Goal: Task Accomplishment & Management: Manage account settings

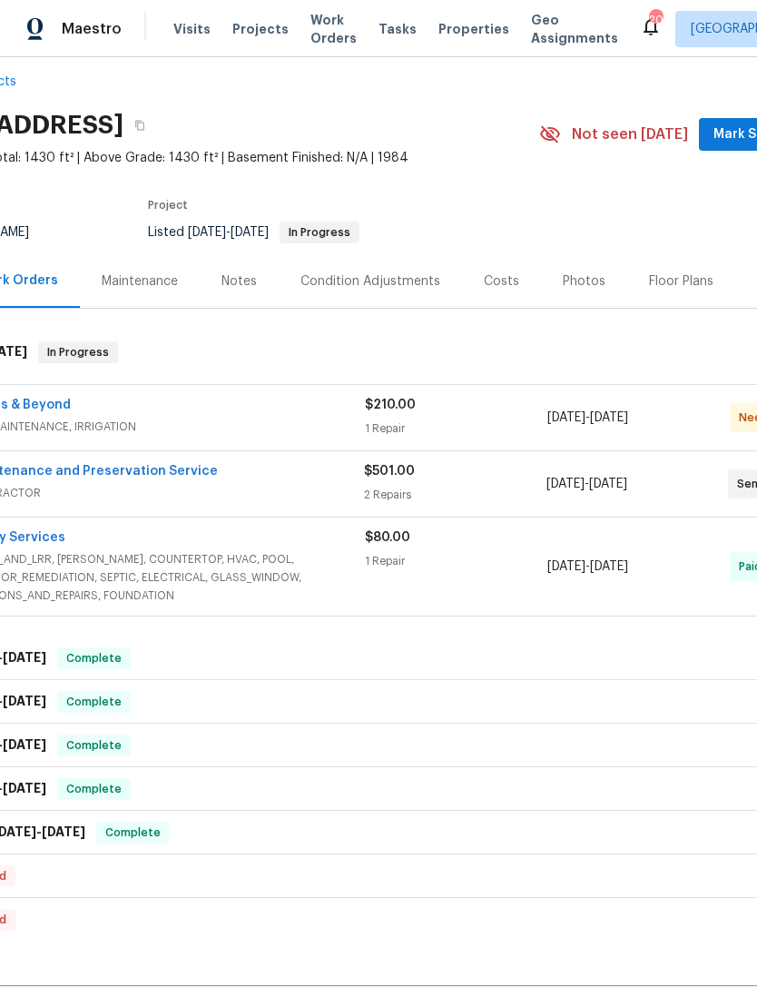
scroll to position [25, 114]
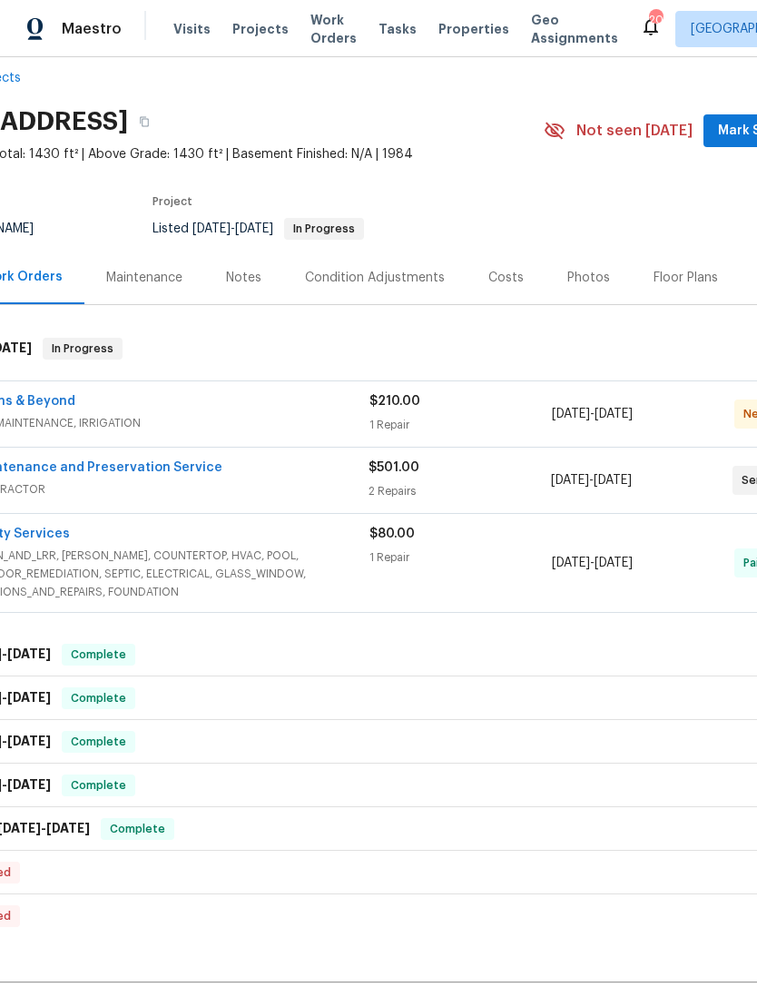
click at [504, 431] on div "$210.00 1 Repair" at bounding box center [461, 414] width 183 height 44
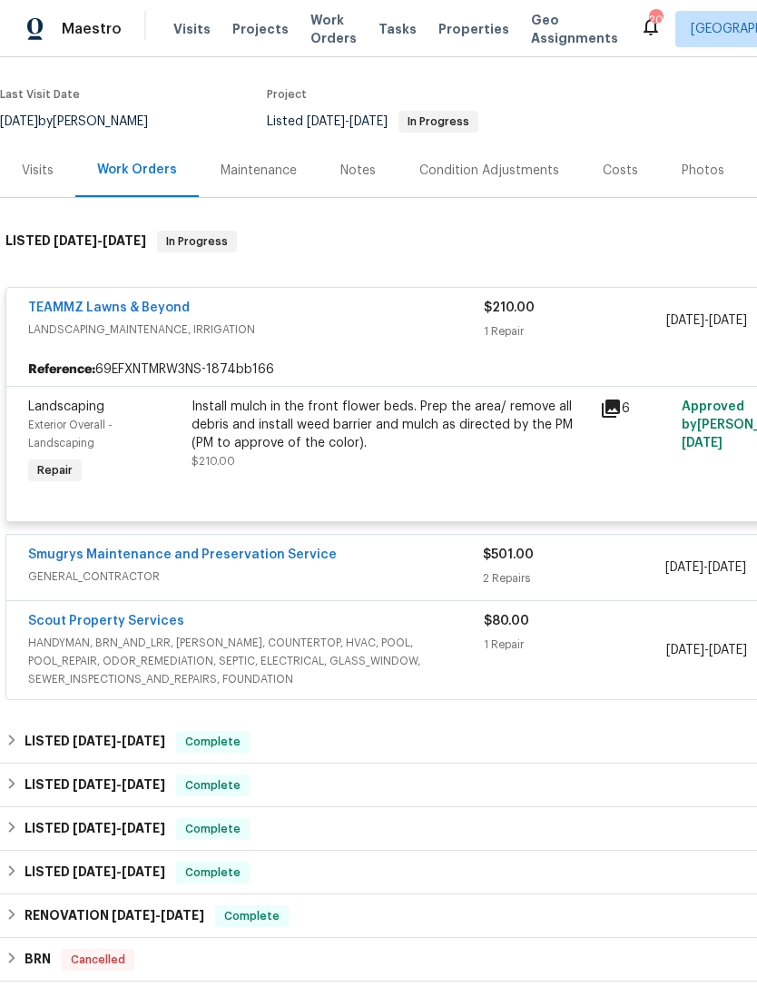
scroll to position [134, 0]
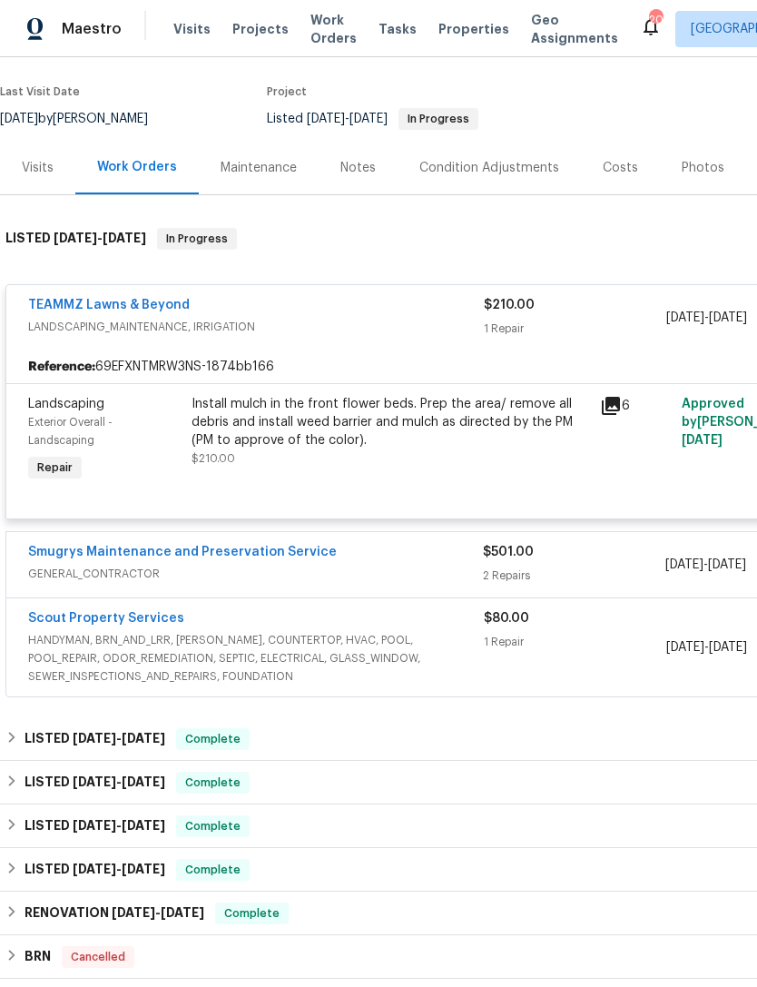
click at [427, 468] on div "Install mulch in the front flower beds. Prep the area/ remove all debris and in…" at bounding box center [391, 431] width 398 height 73
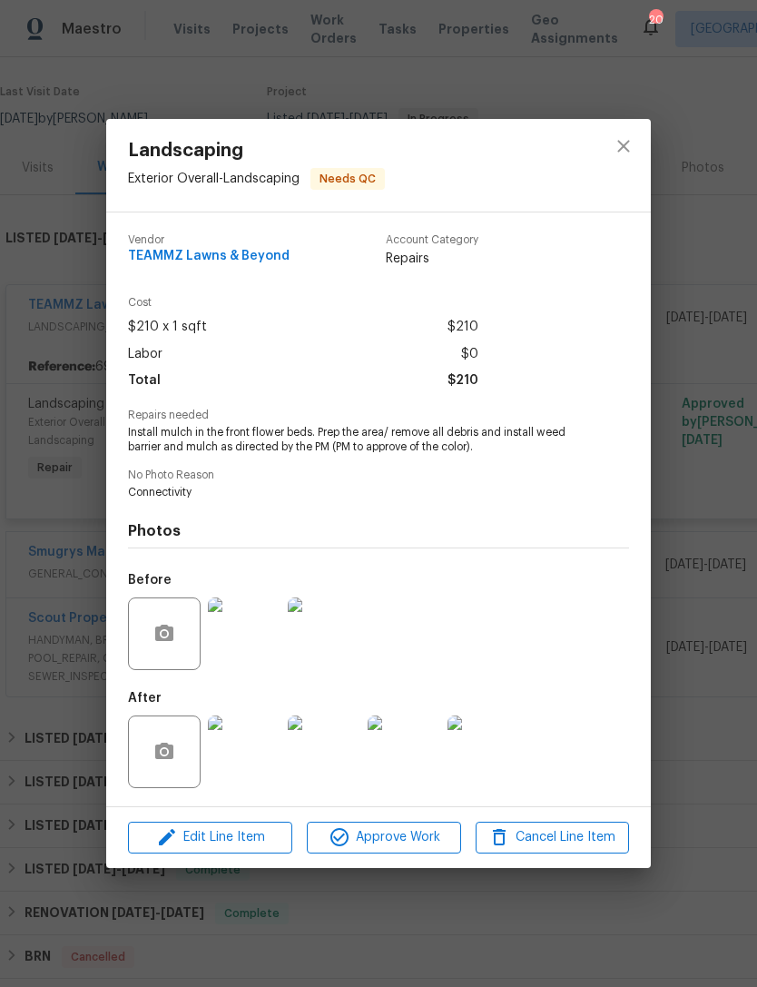
click at [243, 756] on img at bounding box center [244, 752] width 73 height 73
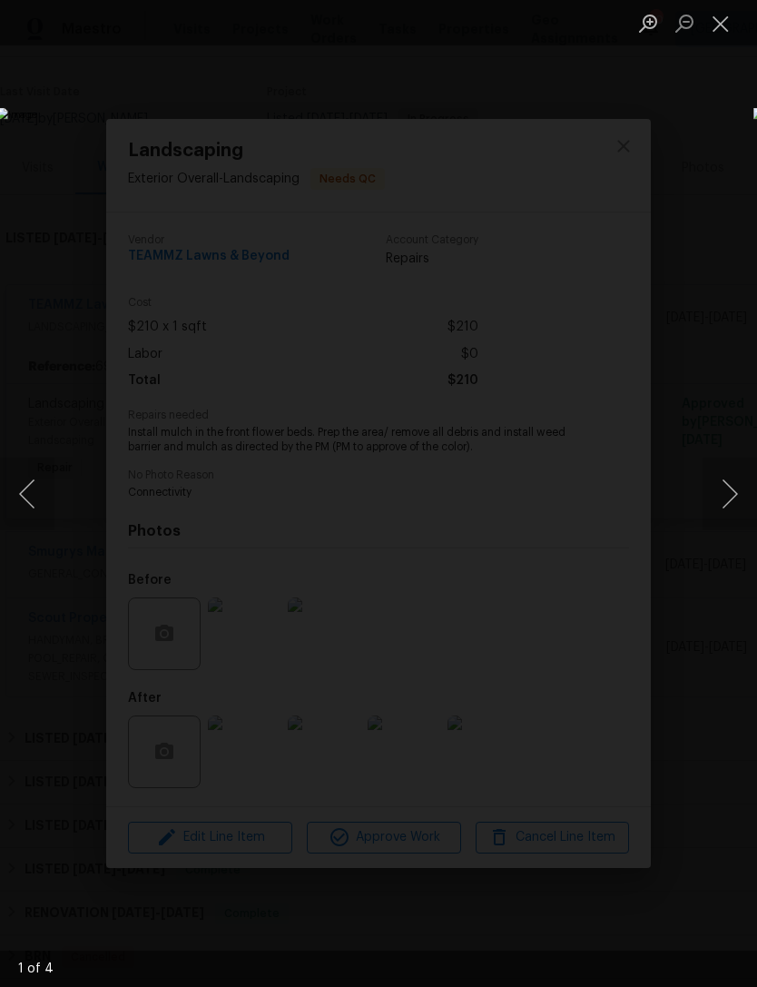
click at [716, 499] on button "Next image" at bounding box center [730, 494] width 54 height 73
click at [717, 496] on button "Next image" at bounding box center [730, 494] width 54 height 73
click at [710, 503] on button "Next image" at bounding box center [730, 494] width 54 height 73
click at [704, 511] on button "Next image" at bounding box center [730, 494] width 54 height 73
click at [708, 28] on button "Close lightbox" at bounding box center [721, 23] width 36 height 32
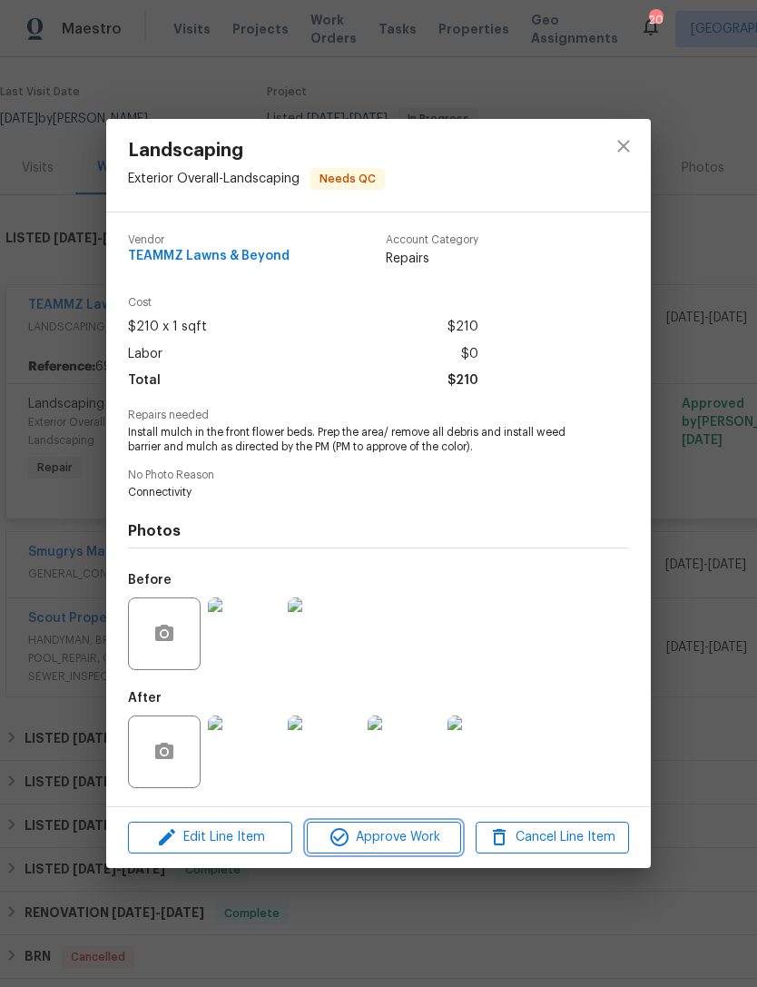
click at [400, 849] on span "Approve Work" at bounding box center [383, 837] width 143 height 23
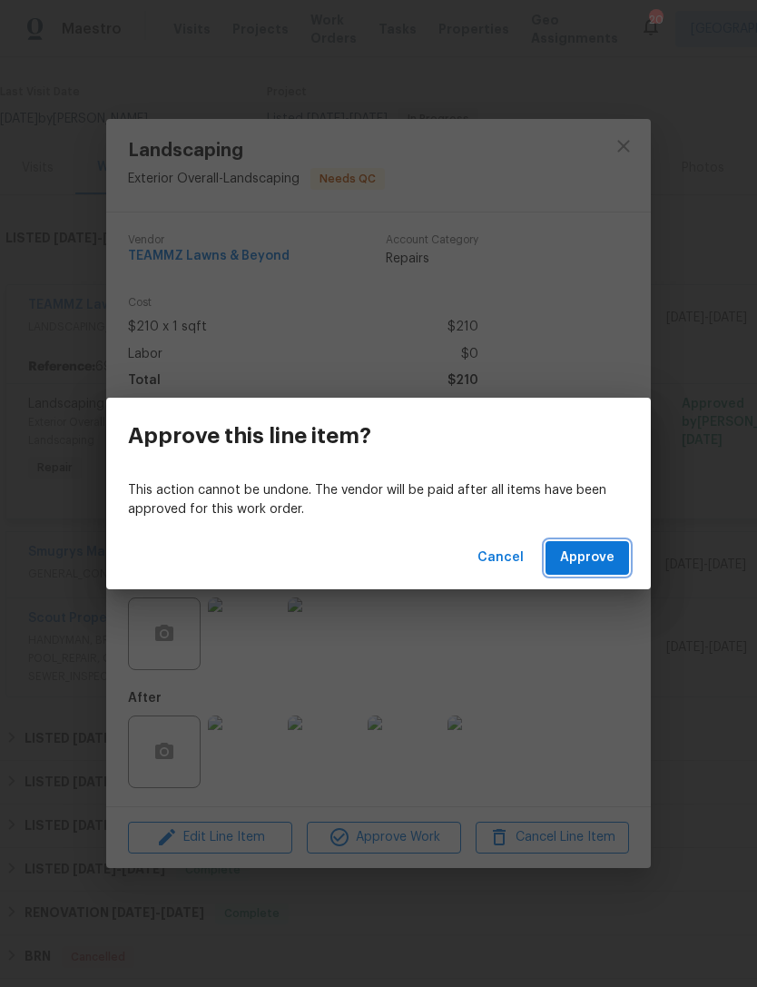
click at [588, 556] on span "Approve" at bounding box center [587, 558] width 54 height 23
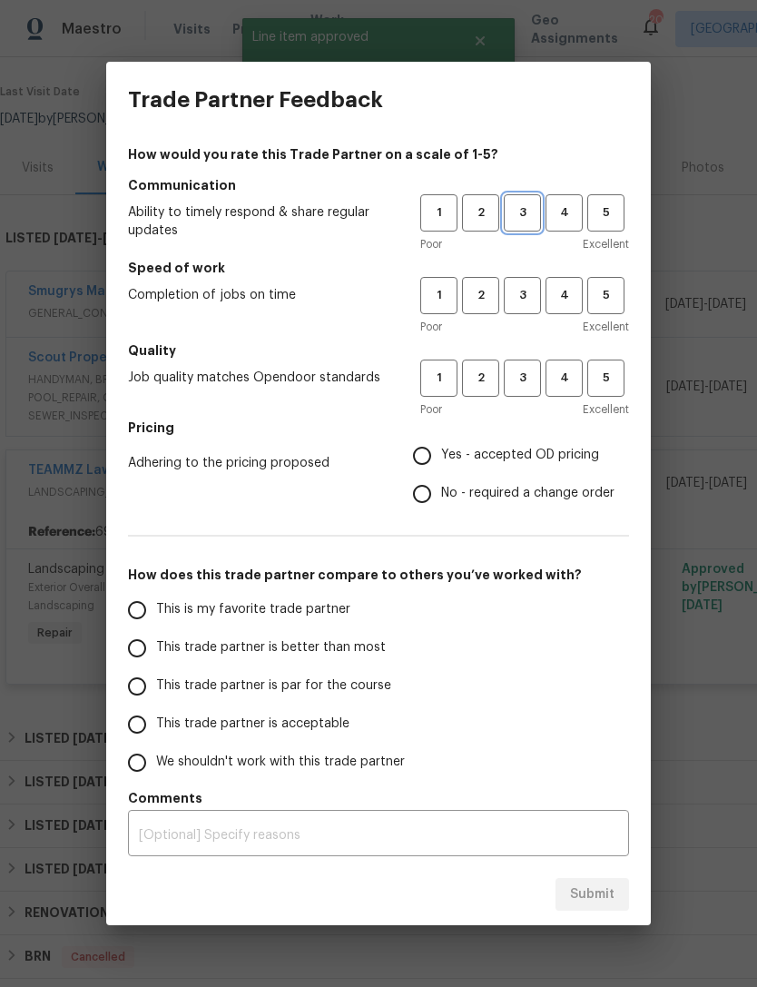
click at [518, 201] on button "3" at bounding box center [522, 212] width 37 height 37
click at [518, 286] on span "3" at bounding box center [523, 295] width 34 height 21
click at [523, 369] on span "3" at bounding box center [523, 378] width 34 height 21
click at [509, 465] on span "Yes - accepted OD pricing" at bounding box center [520, 455] width 158 height 19
click at [441, 465] on input "Yes - accepted OD pricing" at bounding box center [422, 456] width 38 height 38
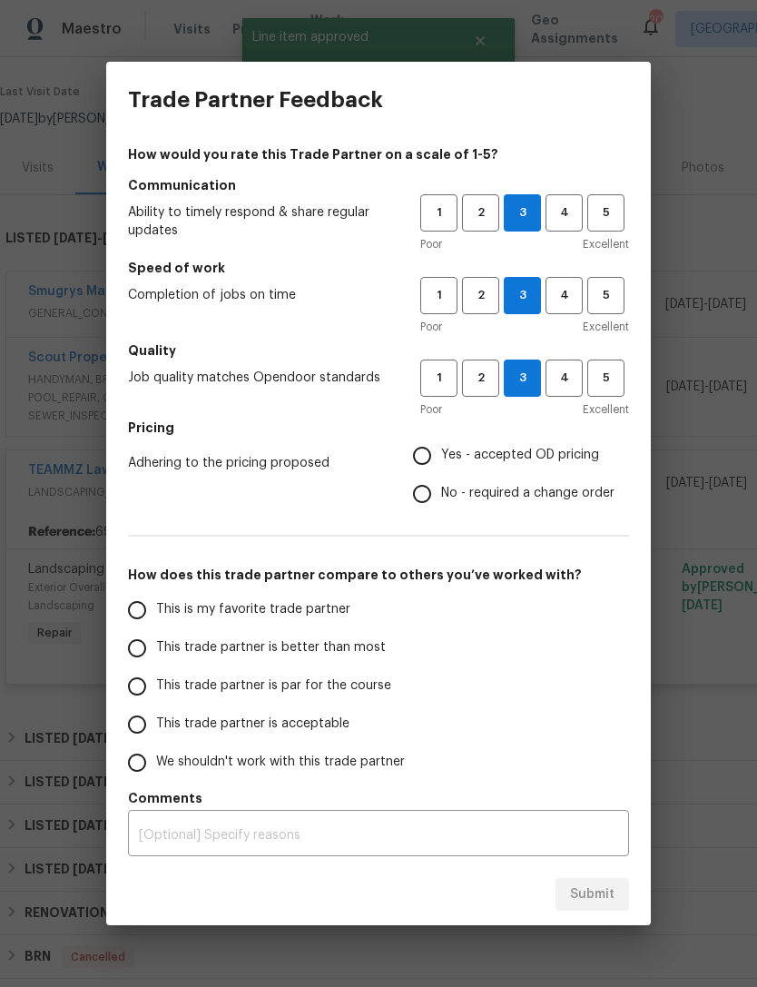
radio input "true"
click at [304, 691] on span "This trade partner is par for the course" at bounding box center [273, 686] width 235 height 19
click at [156, 691] on input "This trade partner is par for the course" at bounding box center [137, 686] width 38 height 38
click at [611, 904] on span "Submit" at bounding box center [592, 895] width 44 height 23
radio input "true"
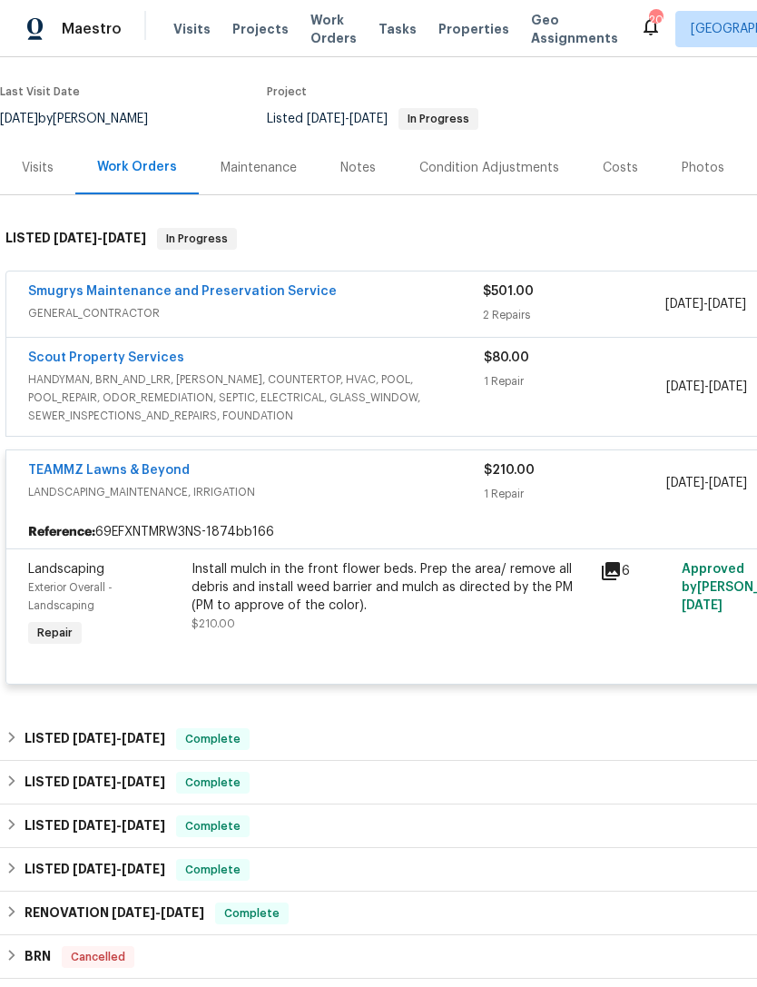
radio input "false"
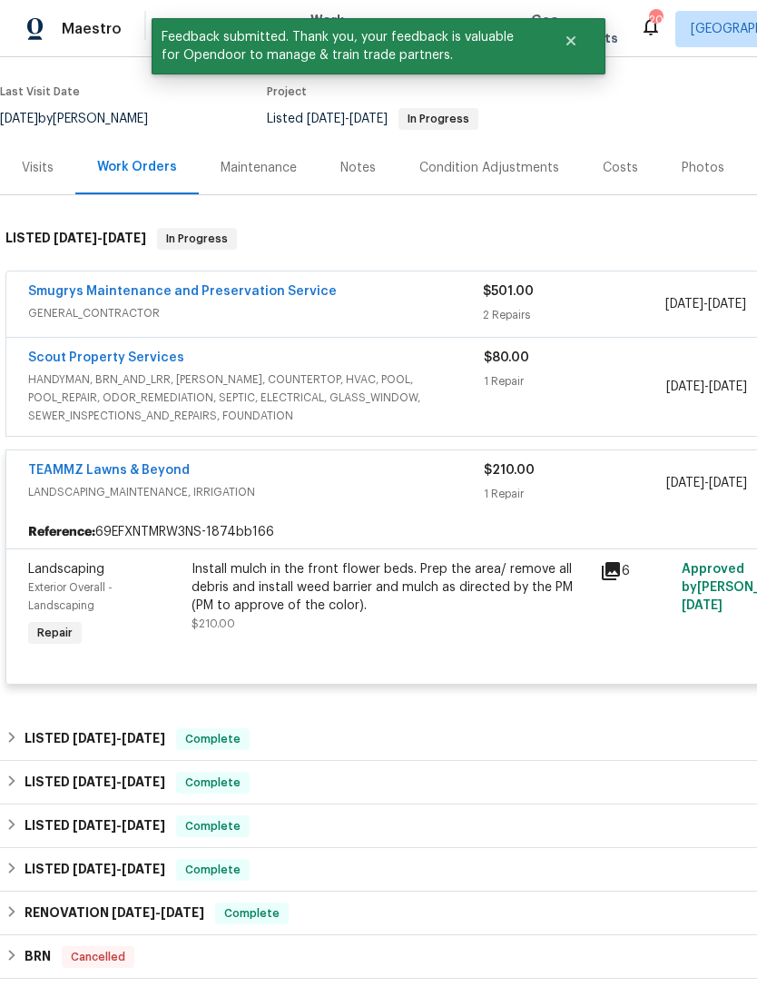
click at [613, 479] on div "$210.00" at bounding box center [575, 470] width 183 height 18
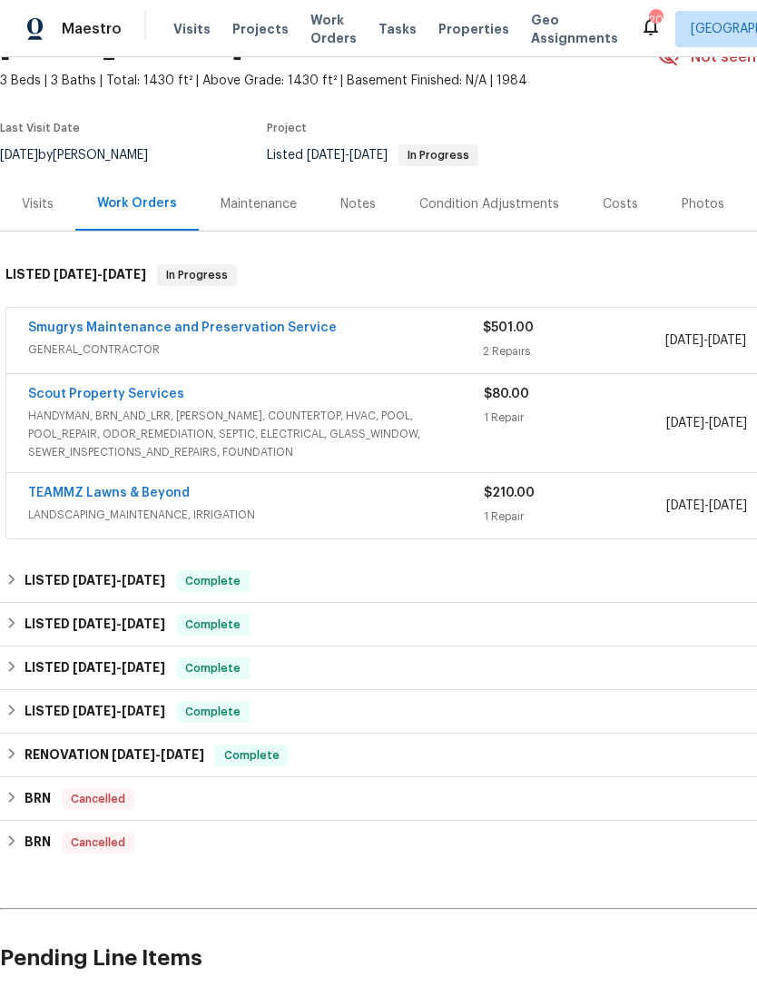
scroll to position [98, 0]
click at [584, 427] on div "1 Repair" at bounding box center [575, 418] width 183 height 18
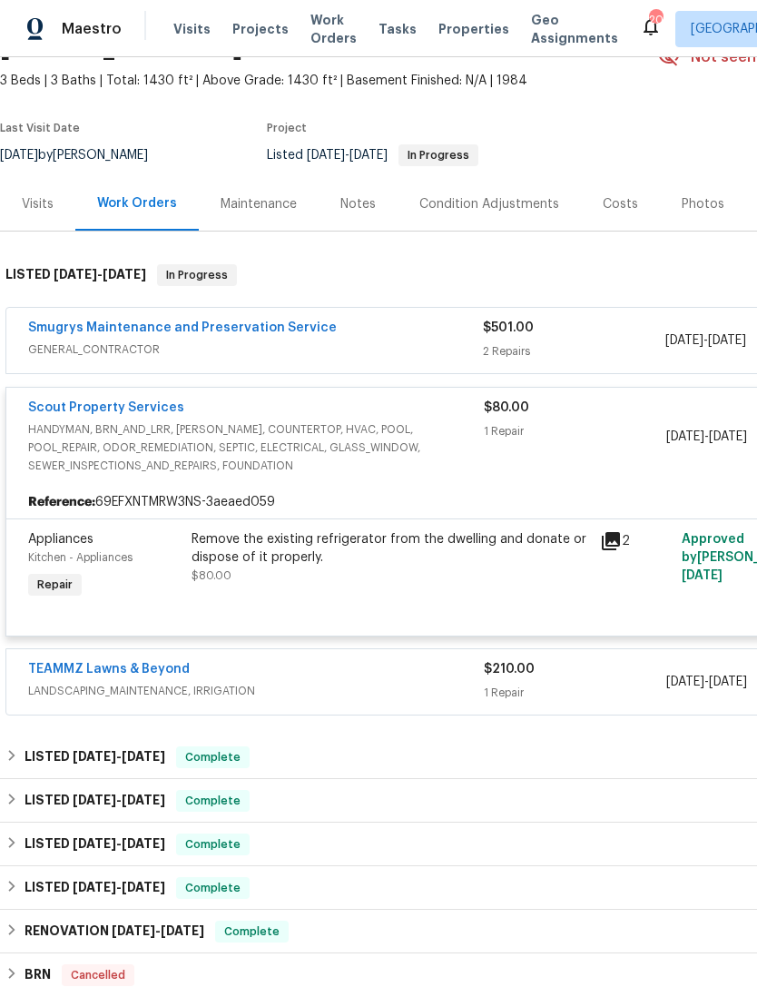
click at [593, 468] on div "$80.00 1 Repair" at bounding box center [575, 437] width 183 height 76
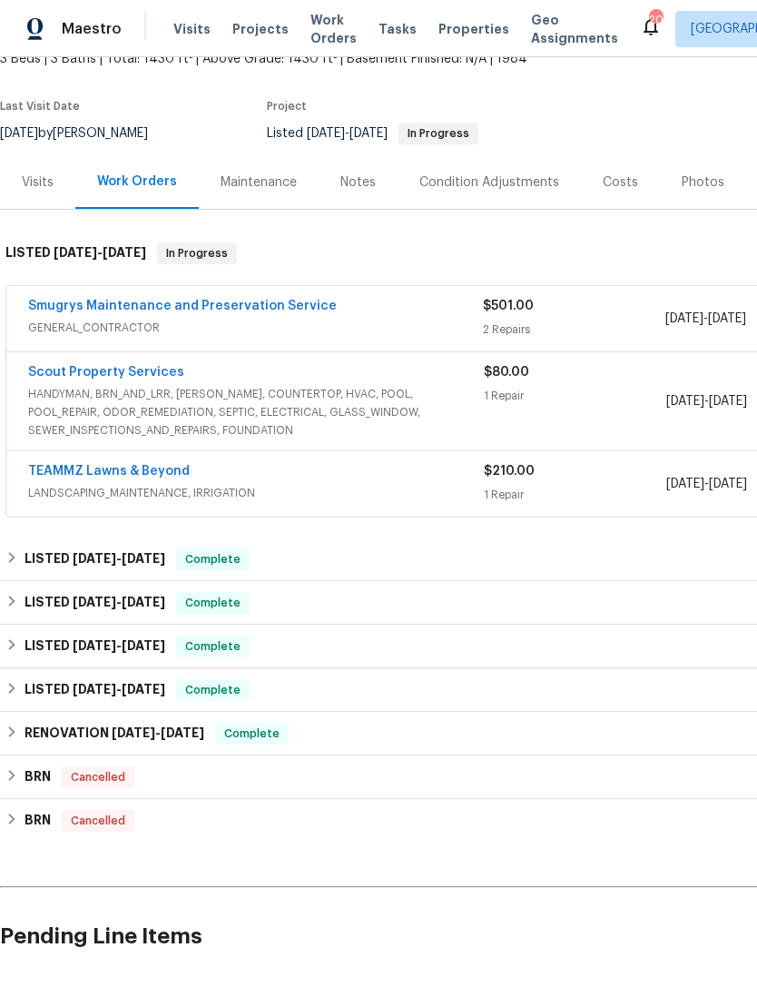
scroll to position [120, 0]
click at [582, 333] on div "$501.00 2 Repairs" at bounding box center [574, 319] width 182 height 44
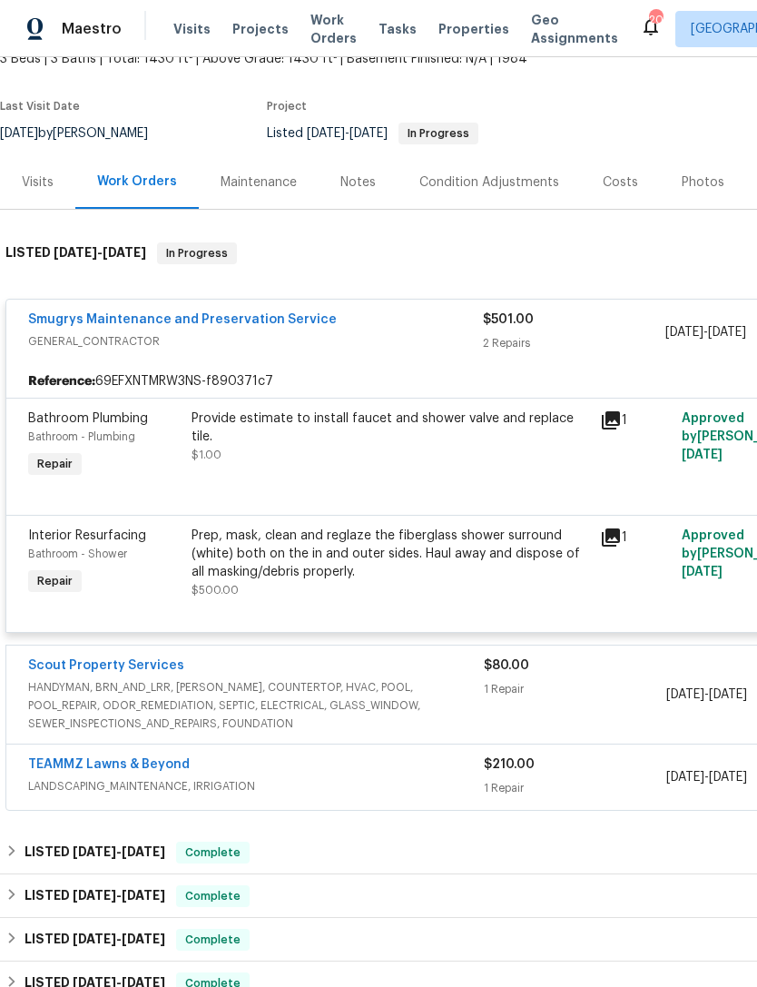
click at [286, 326] on link "Smugrys Maintenance and Preservation Service" at bounding box center [182, 319] width 309 height 13
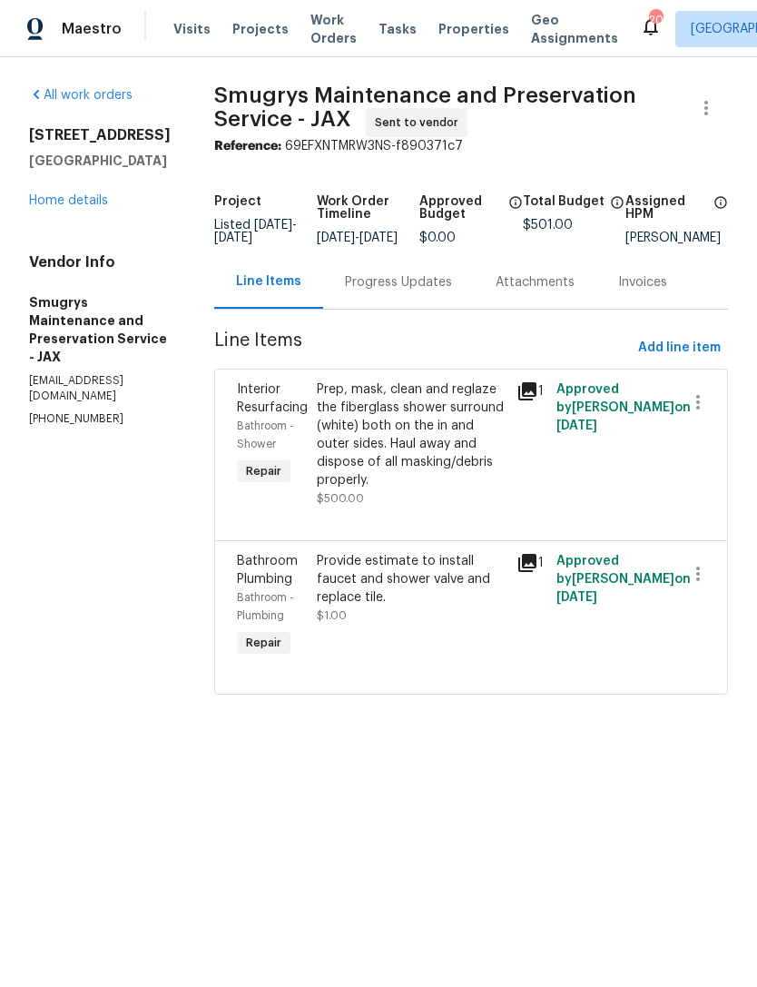
click at [390, 291] on div "Progress Updates" at bounding box center [398, 282] width 107 height 18
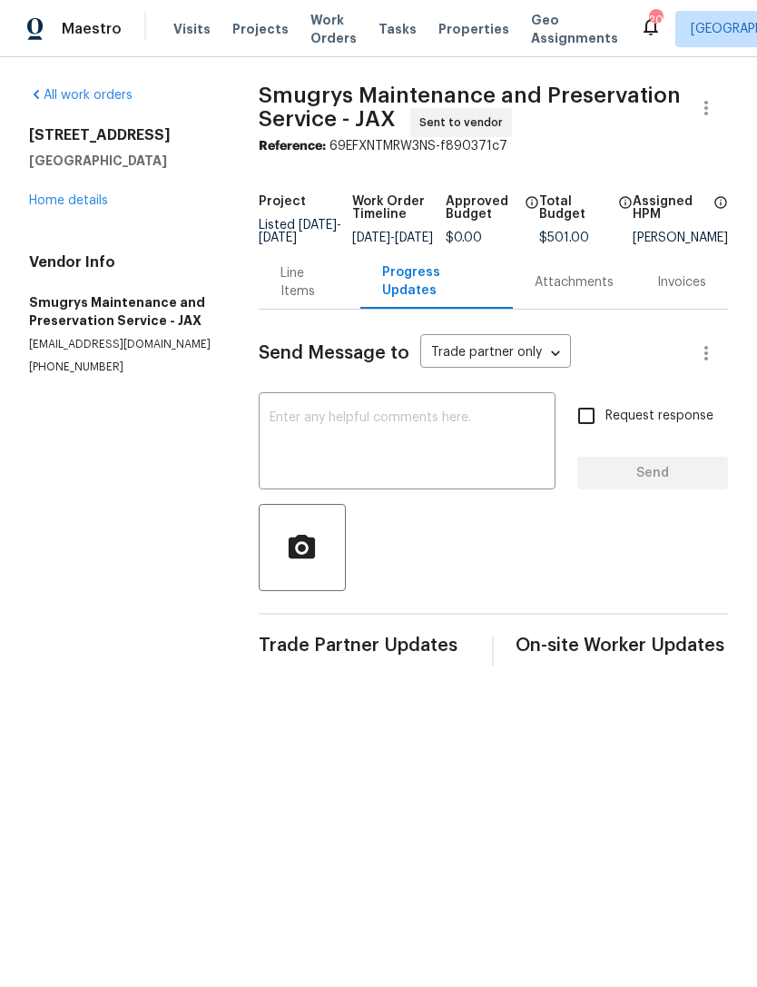
click at [425, 429] on textarea at bounding box center [407, 443] width 275 height 64
click at [97, 207] on link "Home details" at bounding box center [68, 200] width 79 height 13
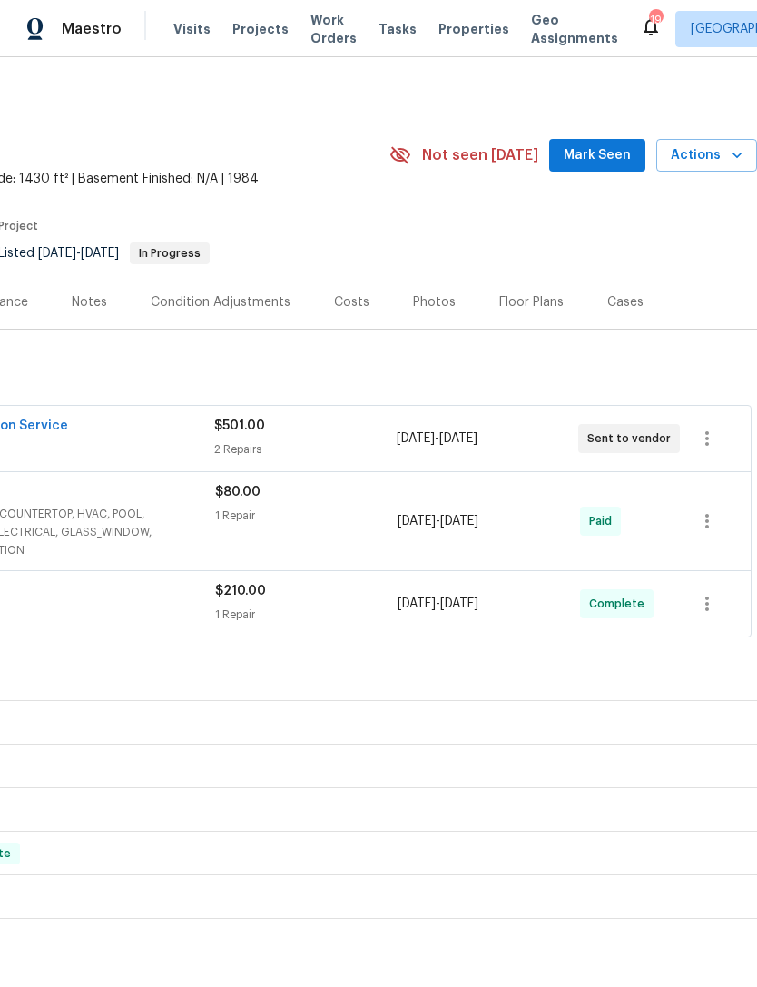
scroll to position [0, 269]
click at [708, 446] on icon "button" at bounding box center [708, 438] width 4 height 15
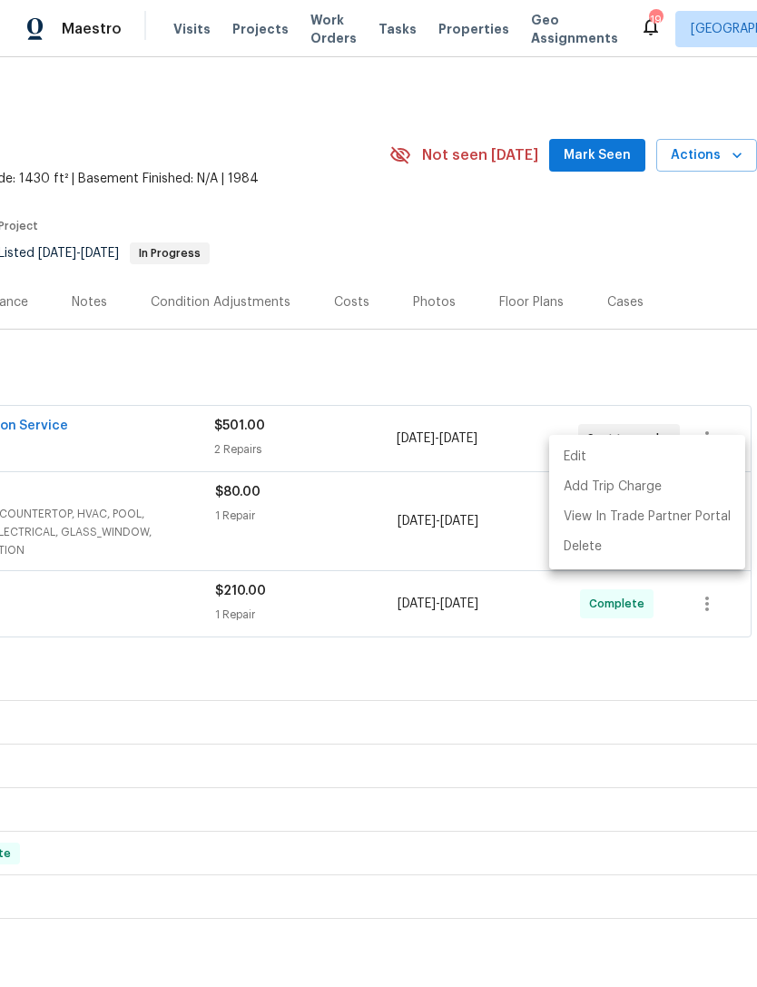
click at [641, 449] on li "Edit" at bounding box center [647, 457] width 196 height 30
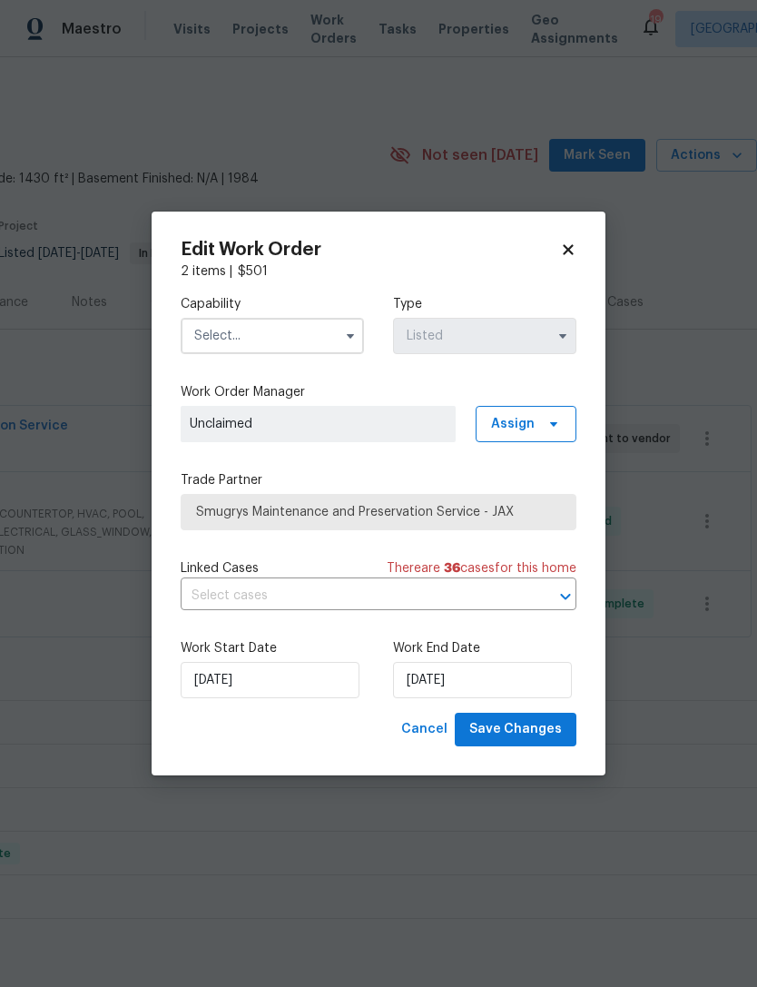
click at [299, 331] on input "text" at bounding box center [272, 336] width 183 height 36
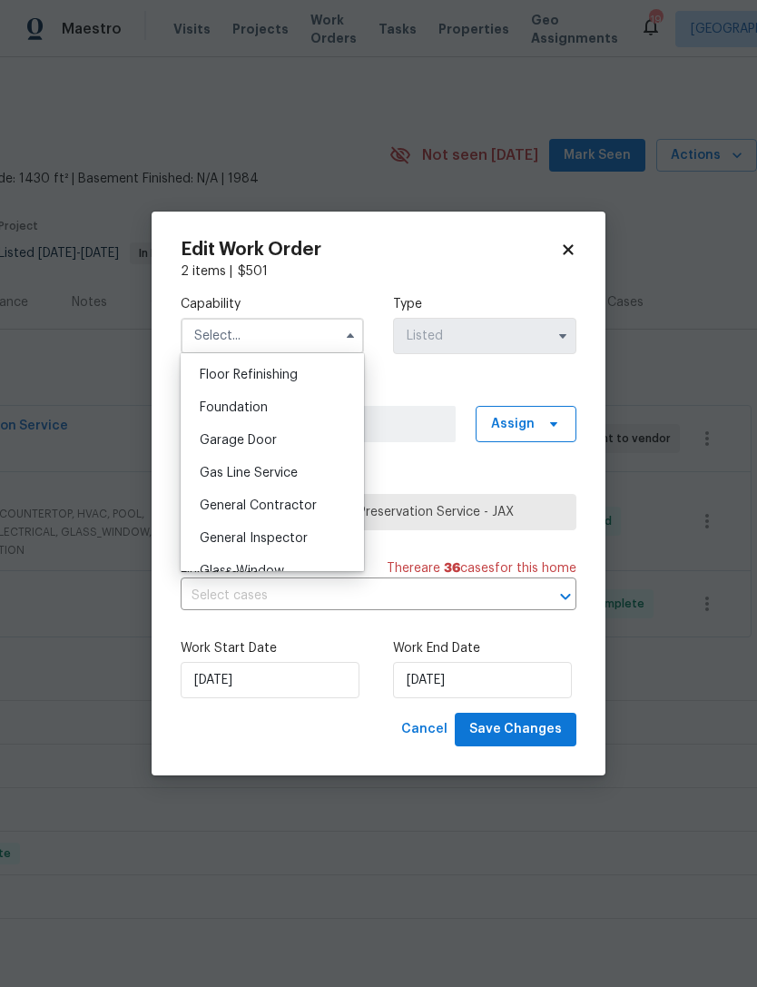
scroll to position [740, 0]
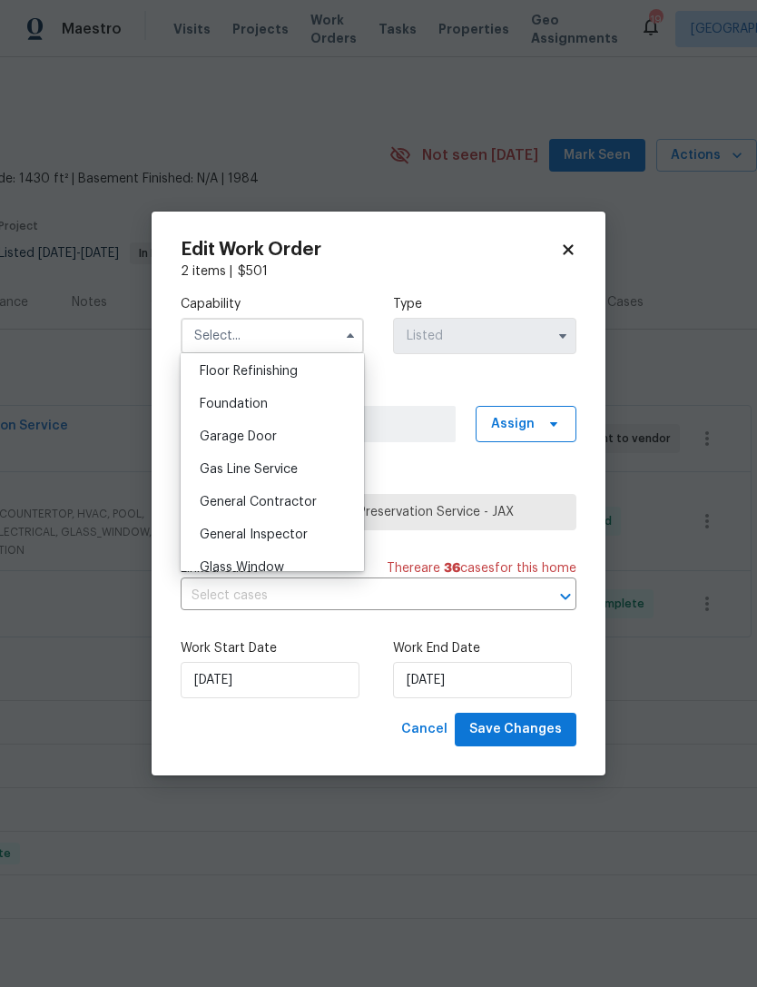
click at [268, 492] on div "General Contractor" at bounding box center [272, 502] width 174 height 33
type input "General Contractor"
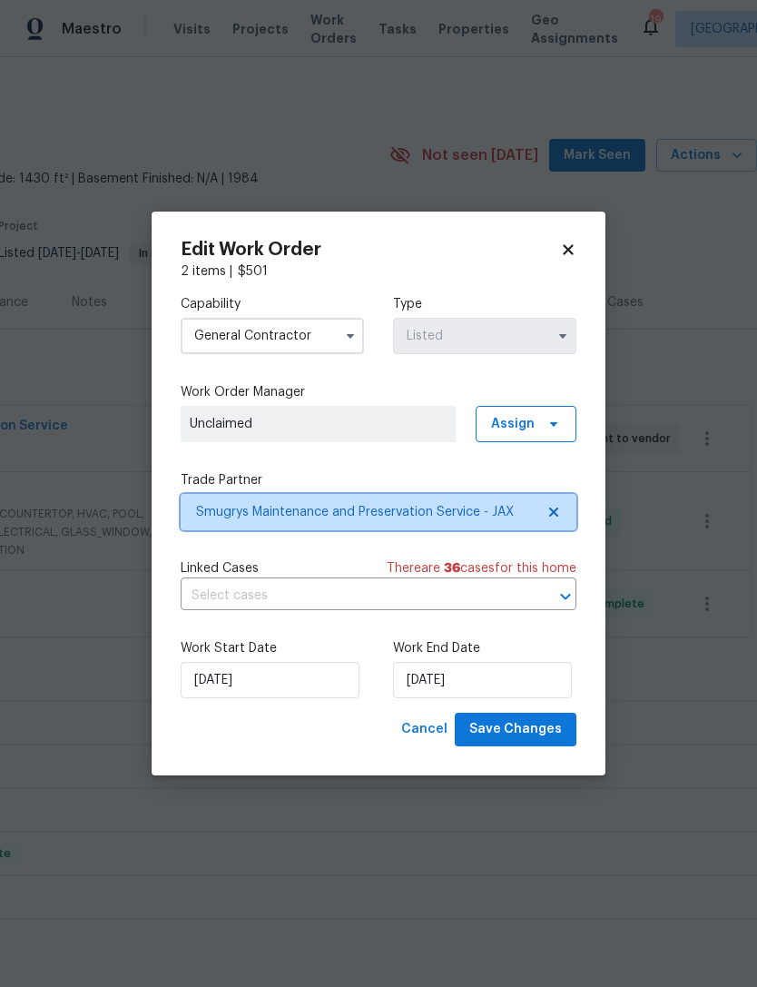
click at [380, 507] on span "Smugrys Maintenance and Preservation Service - JAX" at bounding box center [365, 512] width 339 height 18
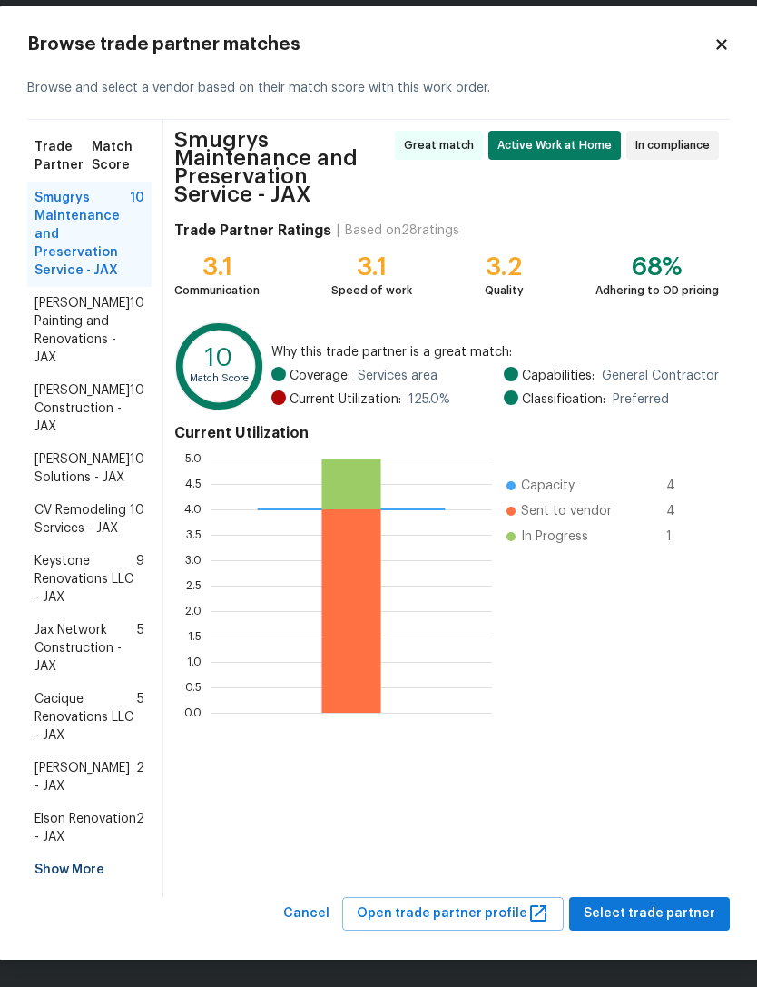
scroll to position [38, 0]
click at [80, 759] on span "[PERSON_NAME] - JAX" at bounding box center [86, 777] width 102 height 36
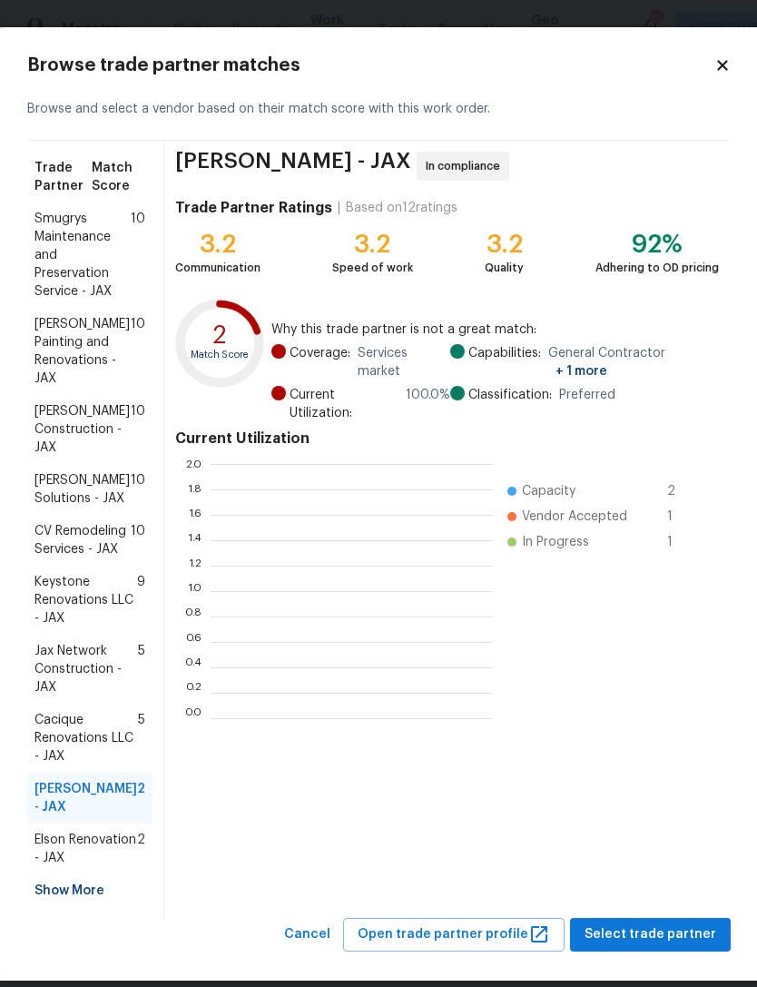
scroll to position [254, 281]
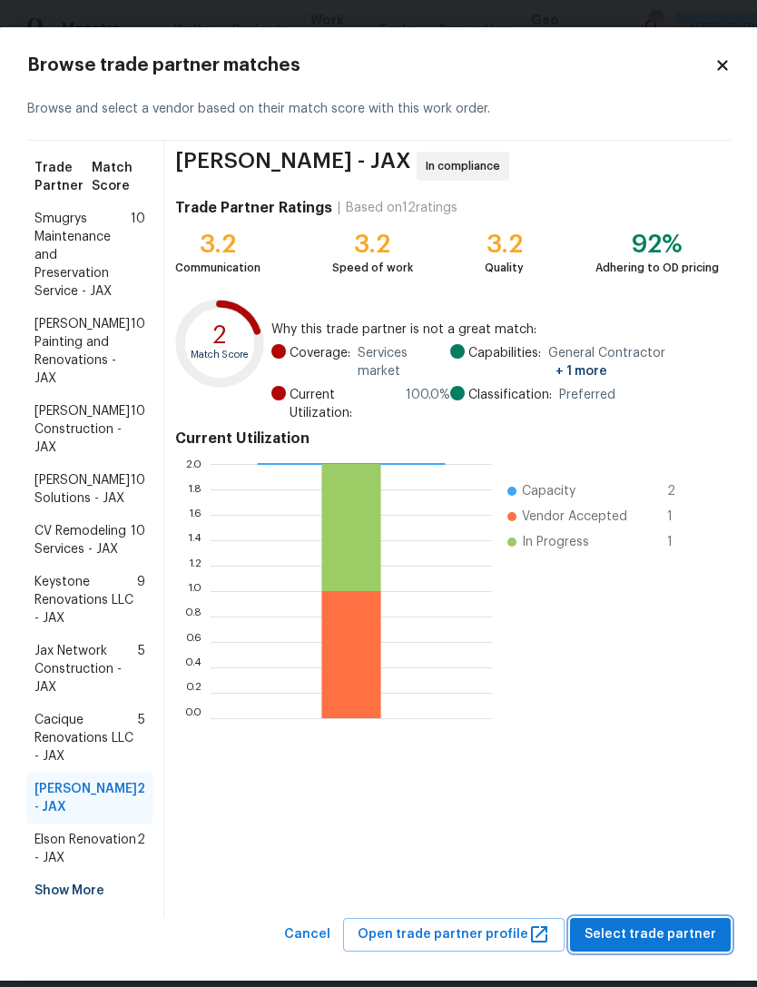
click at [667, 941] on button "Select trade partner" at bounding box center [650, 935] width 161 height 34
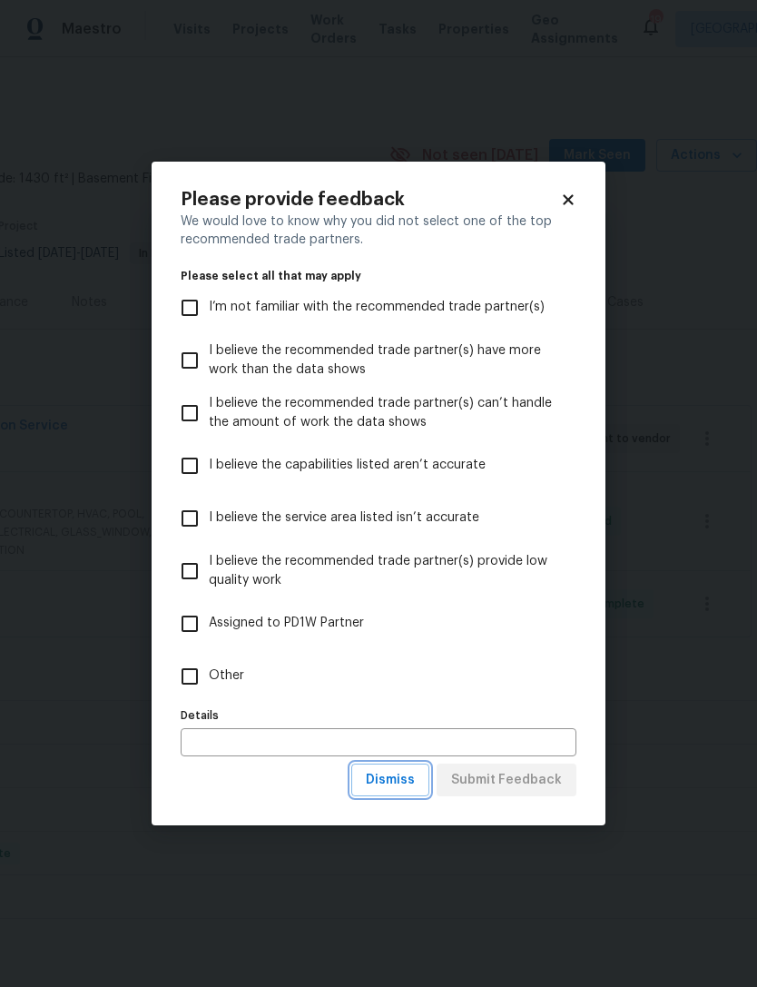
click at [415, 774] on span "Dismiss" at bounding box center [390, 780] width 49 height 23
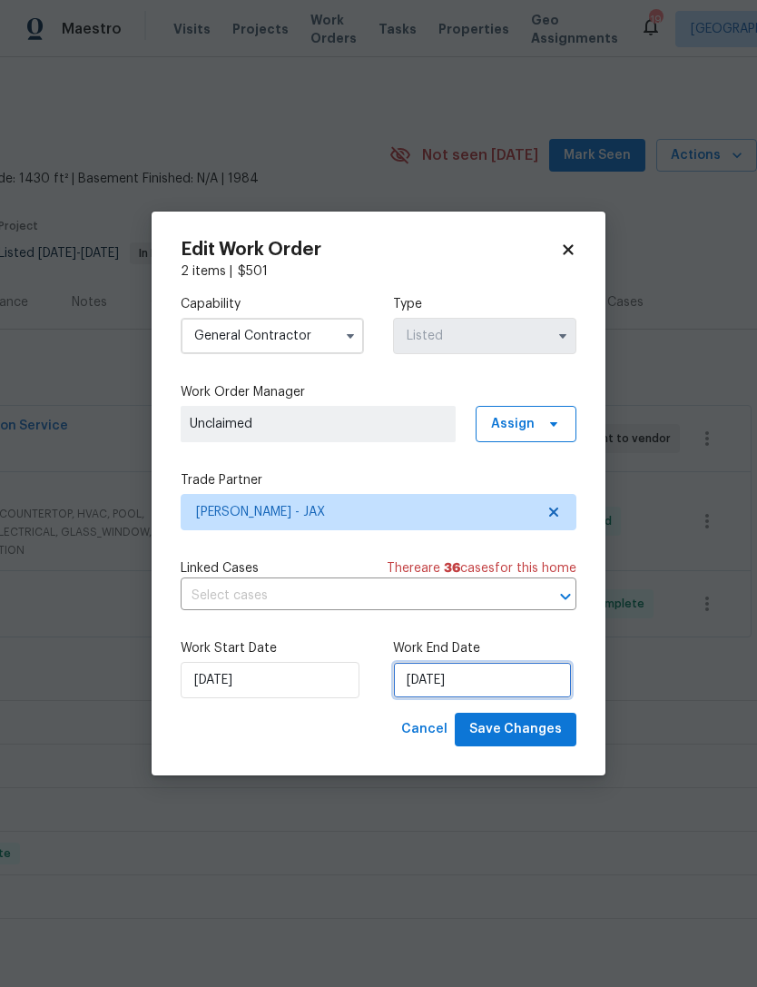
click at [528, 686] on input "[DATE]" at bounding box center [482, 680] width 179 height 36
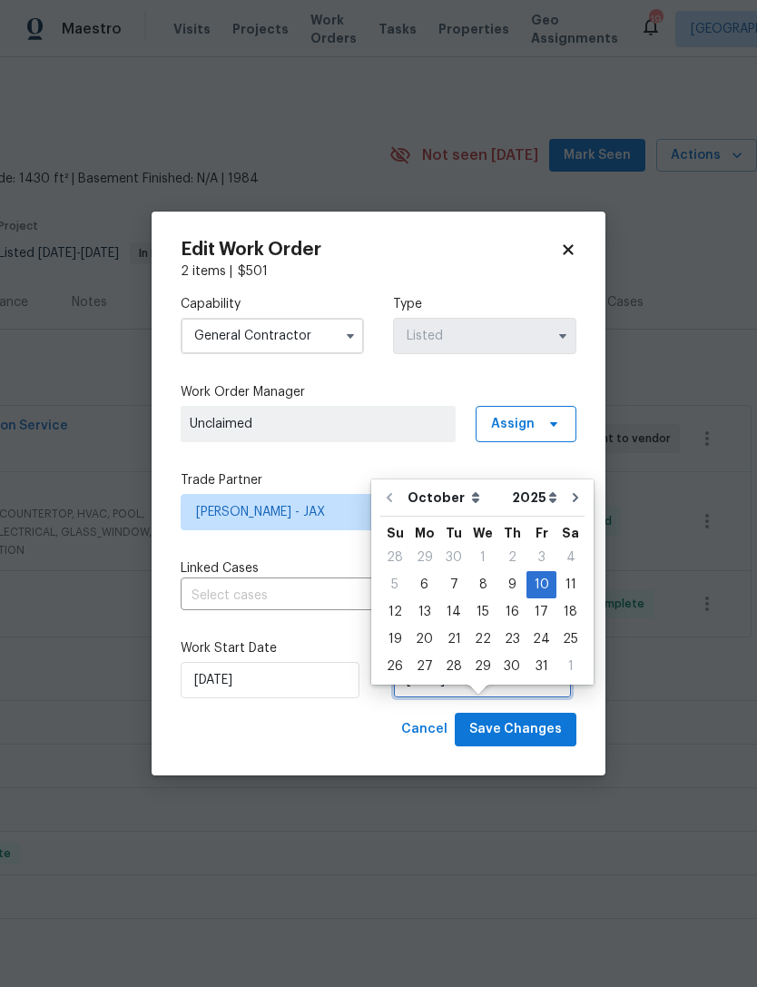
scroll to position [34, 0]
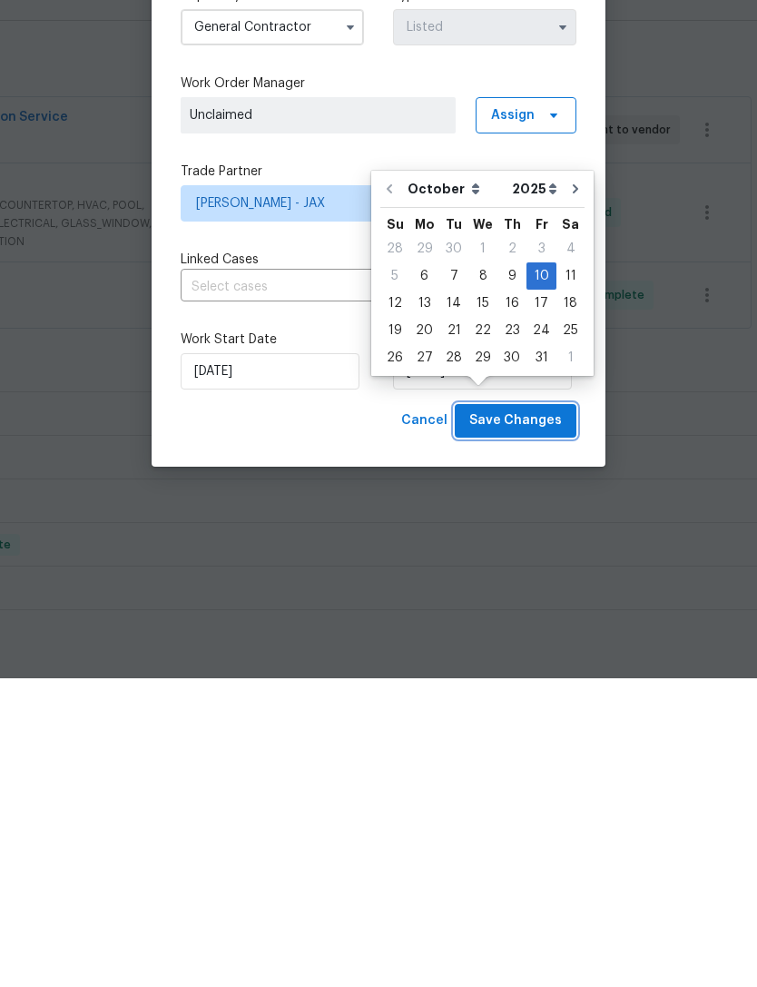
click at [548, 718] on span "Save Changes" at bounding box center [515, 729] width 93 height 23
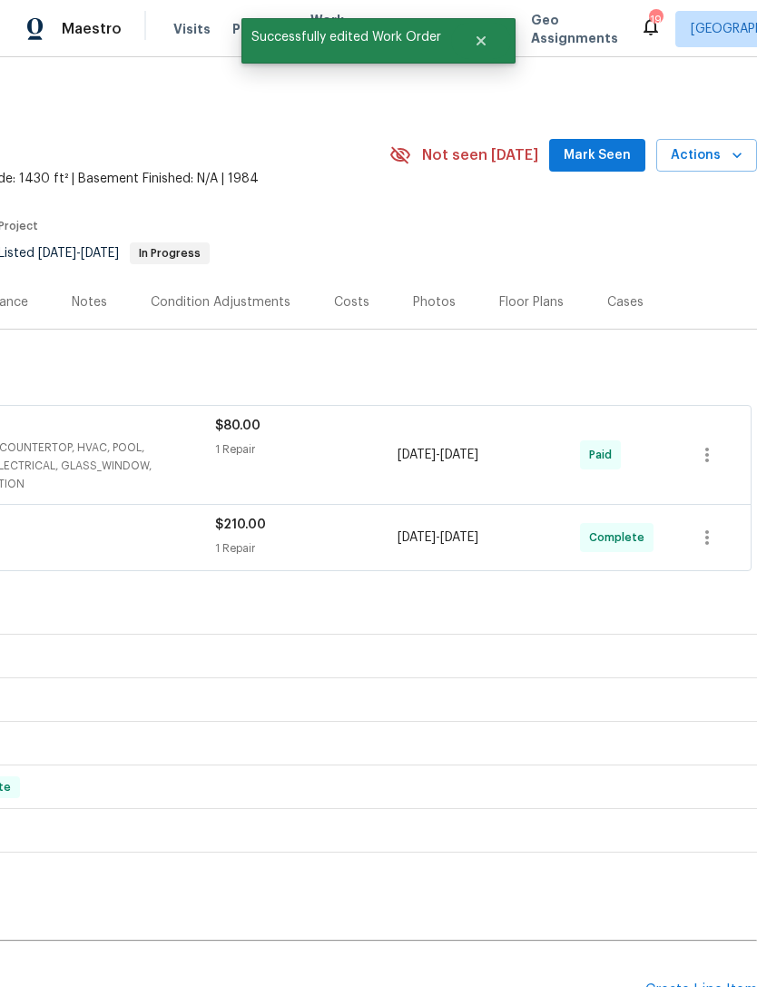
scroll to position [0, 269]
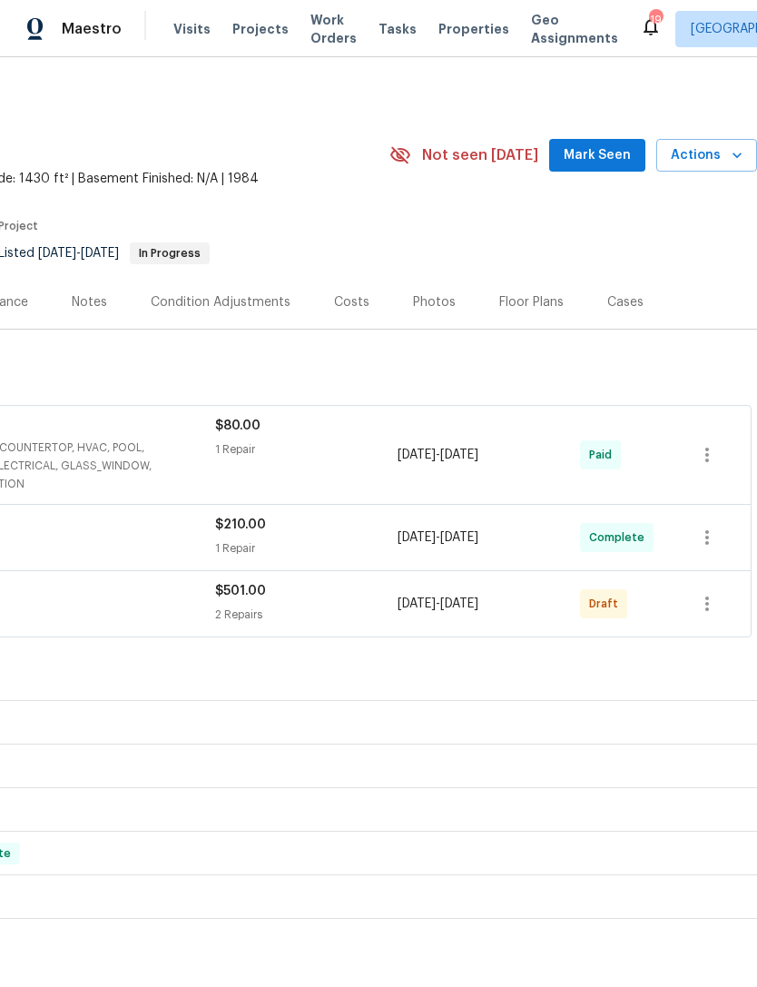
scroll to position [0, 269]
click at [708, 611] on icon "button" at bounding box center [708, 604] width 4 height 15
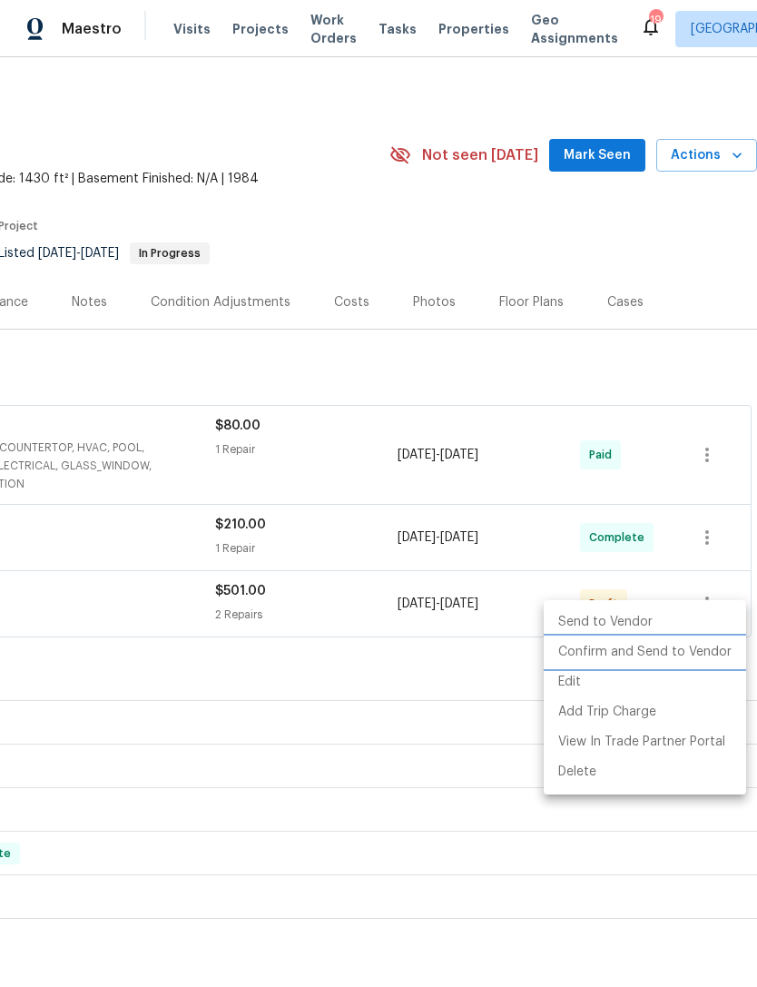
click at [726, 646] on li "Confirm and Send to Vendor" at bounding box center [645, 652] width 202 height 30
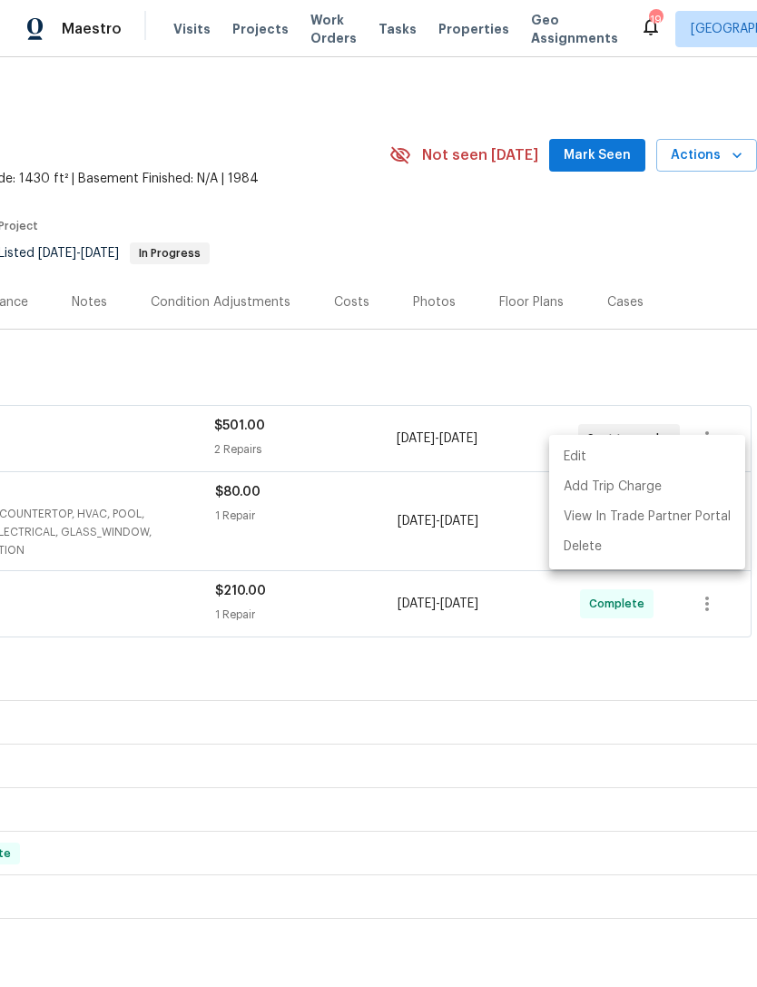
click at [635, 273] on div at bounding box center [378, 493] width 757 height 987
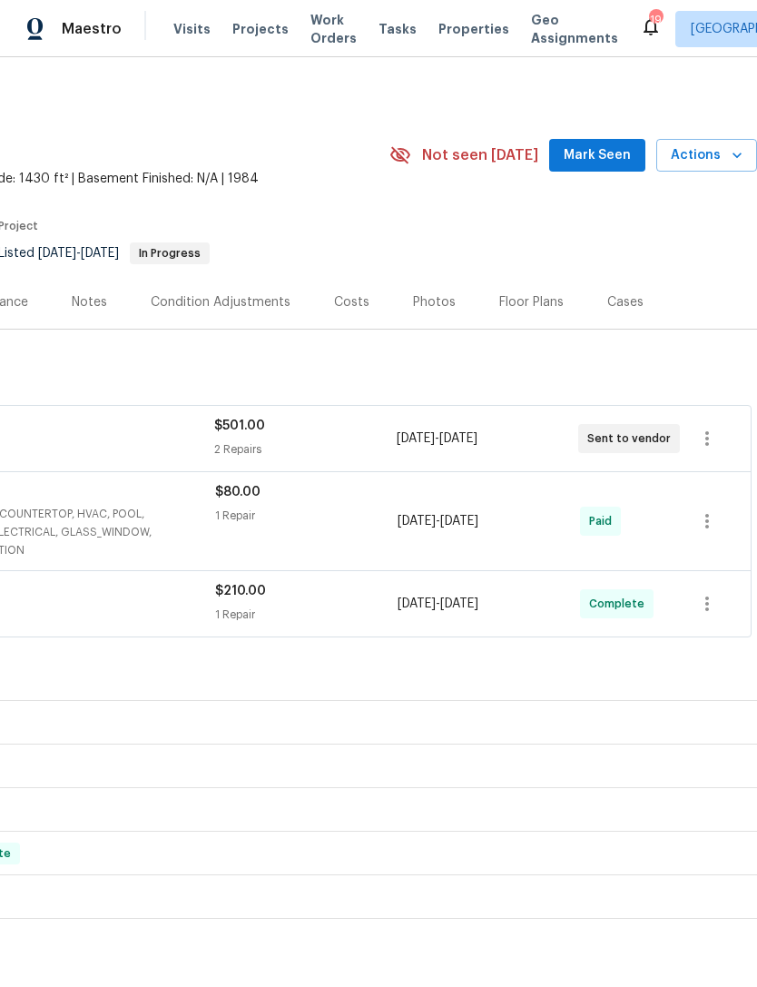
click at [608, 167] on span "Mark Seen" at bounding box center [597, 155] width 67 height 23
